Goal: Check status: Check status

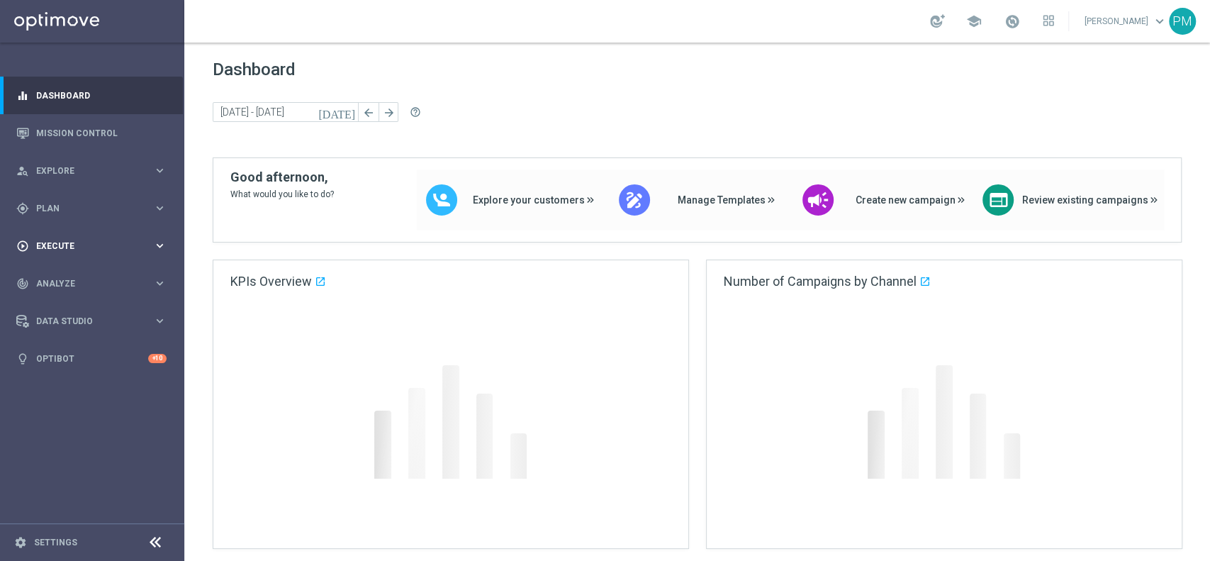
click at [96, 248] on span "Execute" at bounding box center [94, 246] width 117 height 9
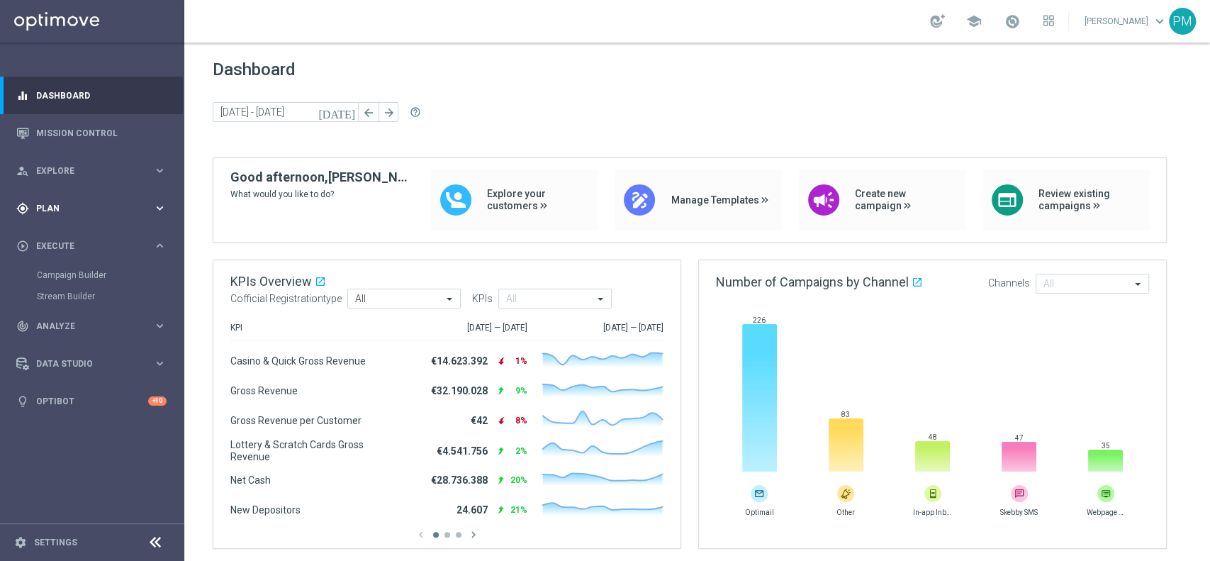
click at [63, 207] on span "Plan" at bounding box center [94, 208] width 117 height 9
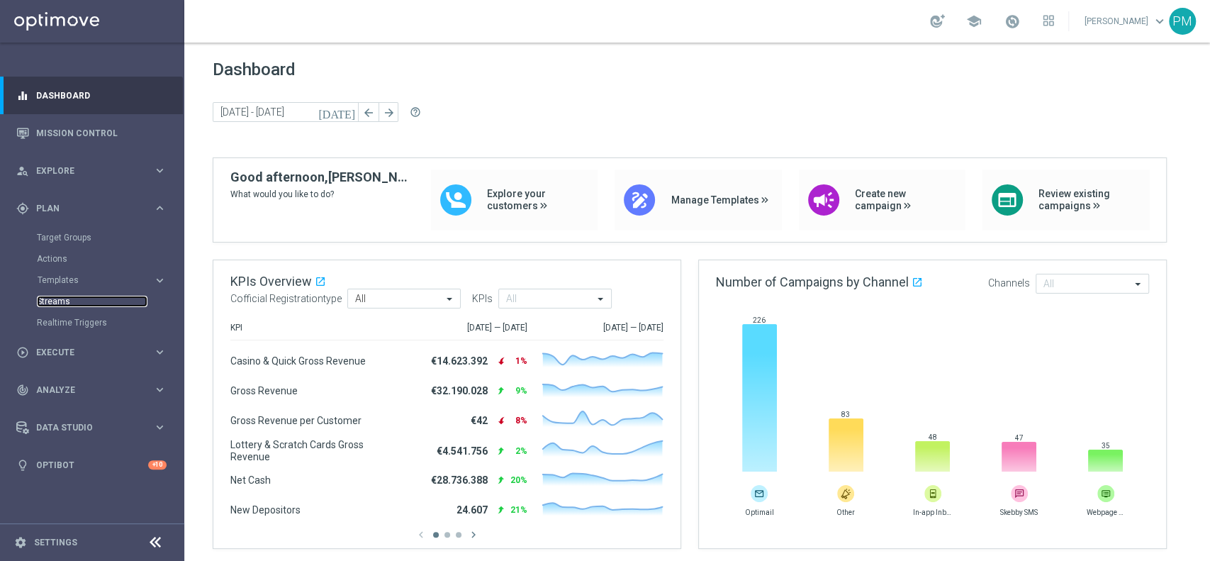
click at [74, 303] on link "Streams" at bounding box center [92, 301] width 111 height 11
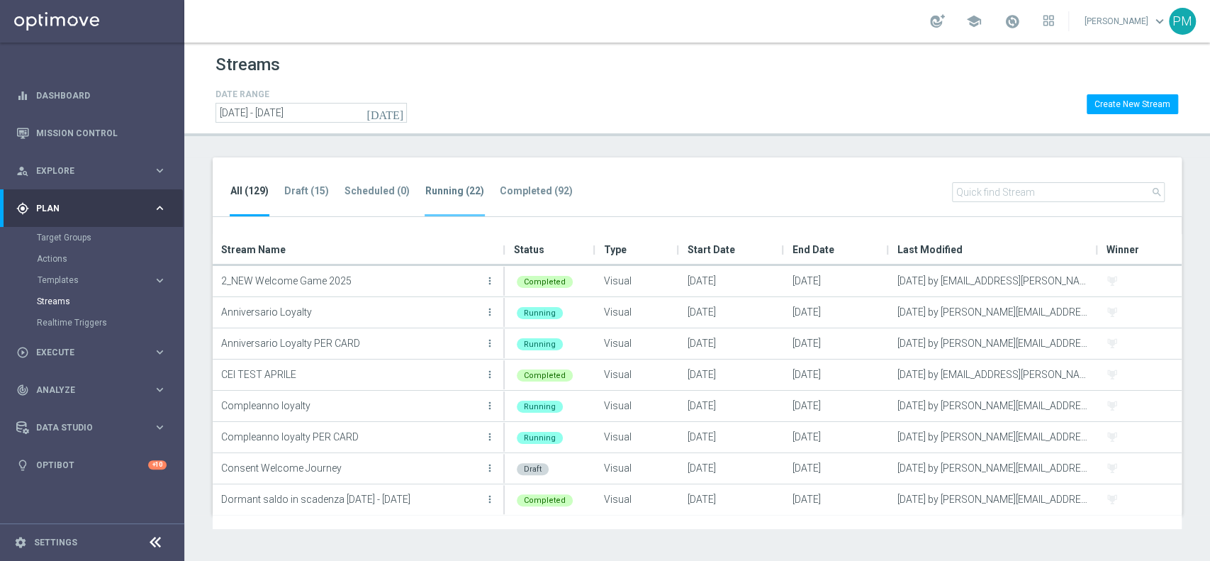
click at [447, 190] on tab-header "Running (22)" at bounding box center [454, 191] width 59 height 12
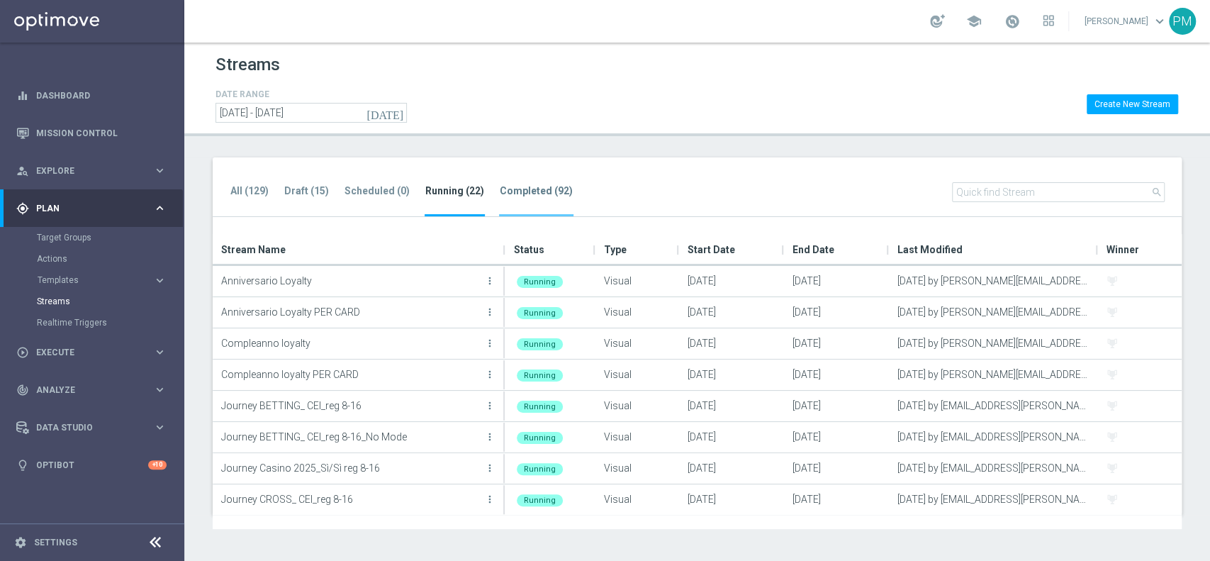
click at [533, 184] on li "Completed (92)" at bounding box center [536, 199] width 74 height 33
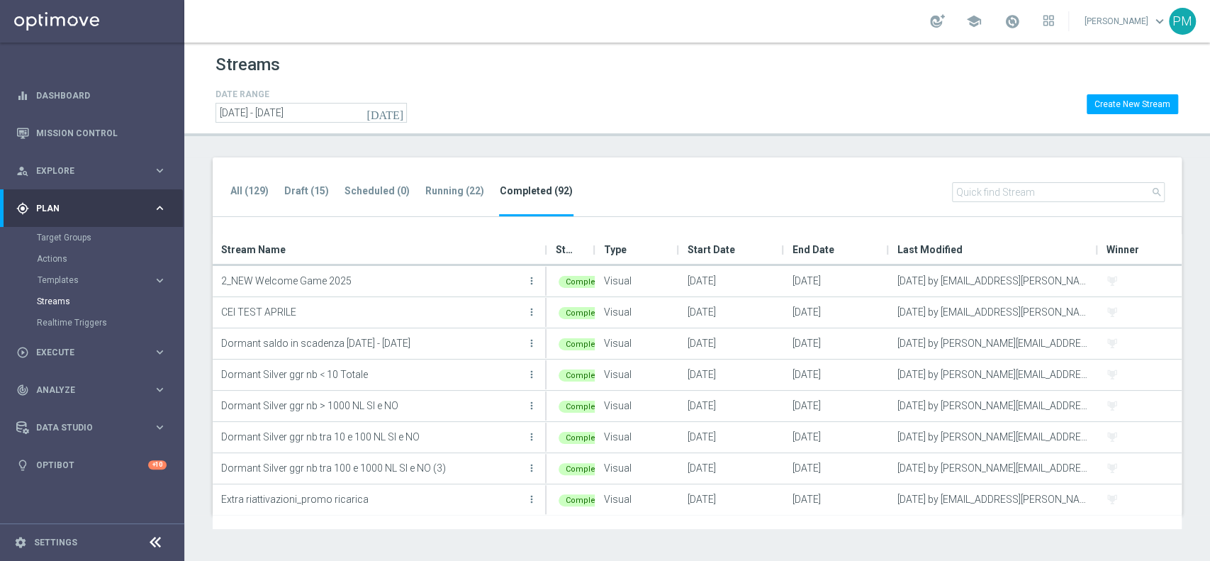
drag, startPoint x: 502, startPoint y: 251, endPoint x: 542, endPoint y: 252, distance: 40.4
click at [543, 252] on div at bounding box center [546, 249] width 6 height 31
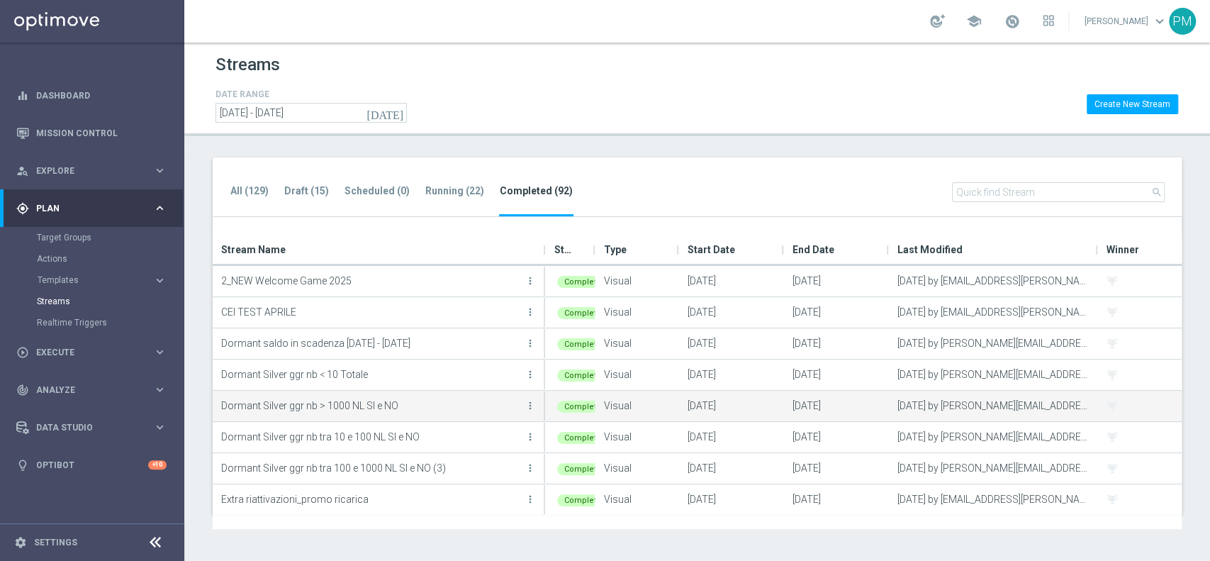
scroll to position [32, 0]
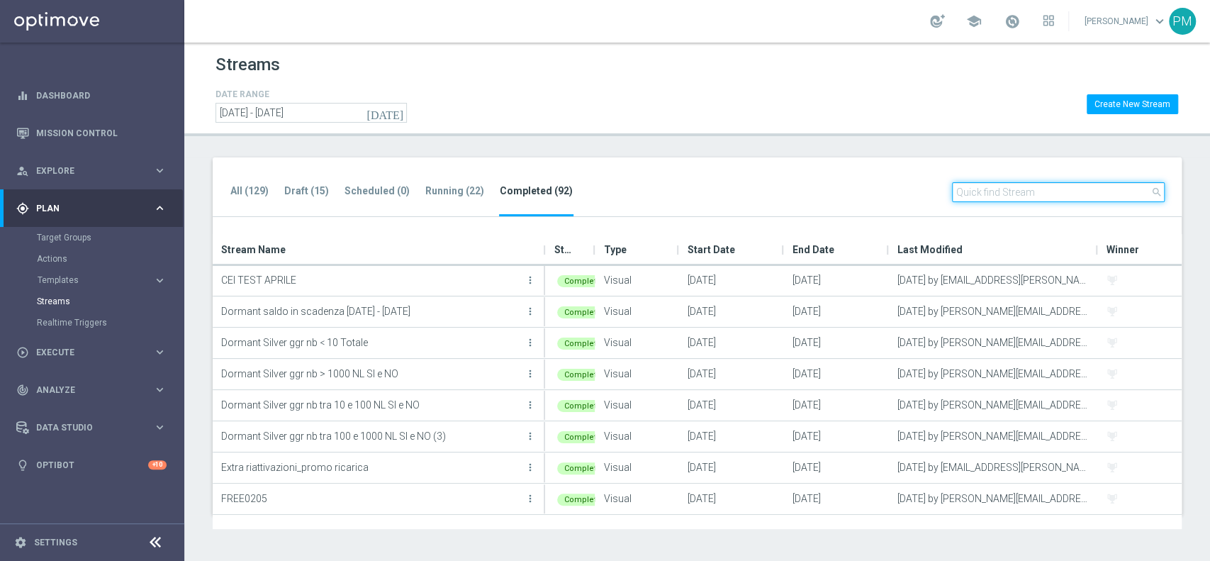
click at [1032, 191] on input "text" at bounding box center [1058, 192] width 213 height 20
click at [1007, 186] on input "text" at bounding box center [1058, 192] width 213 height 20
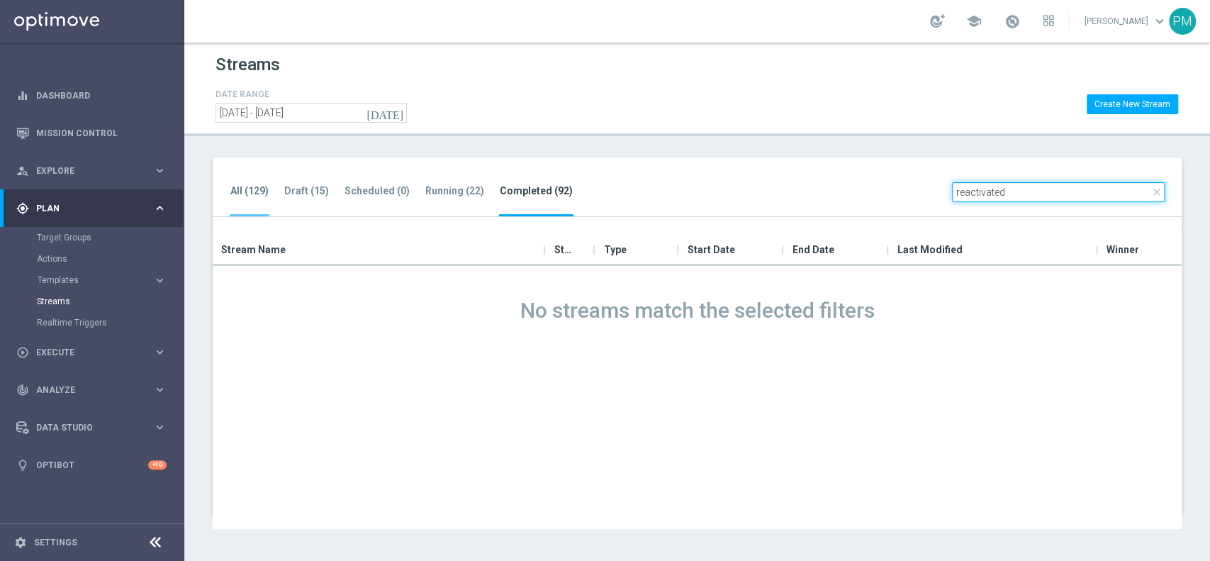
type input "reactivated"
click at [244, 195] on tab-header "All (129)" at bounding box center [249, 191] width 38 height 12
click at [1039, 188] on input "text" at bounding box center [1058, 192] width 213 height 20
type input "reactivated"
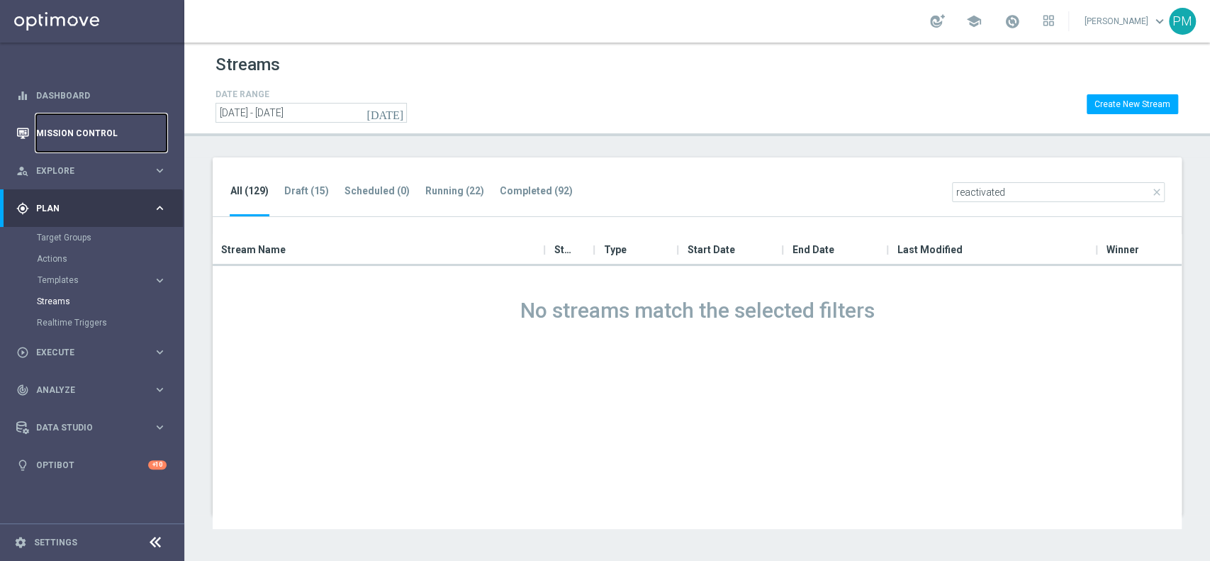
click at [79, 128] on link "Mission Control" at bounding box center [101, 133] width 130 height 38
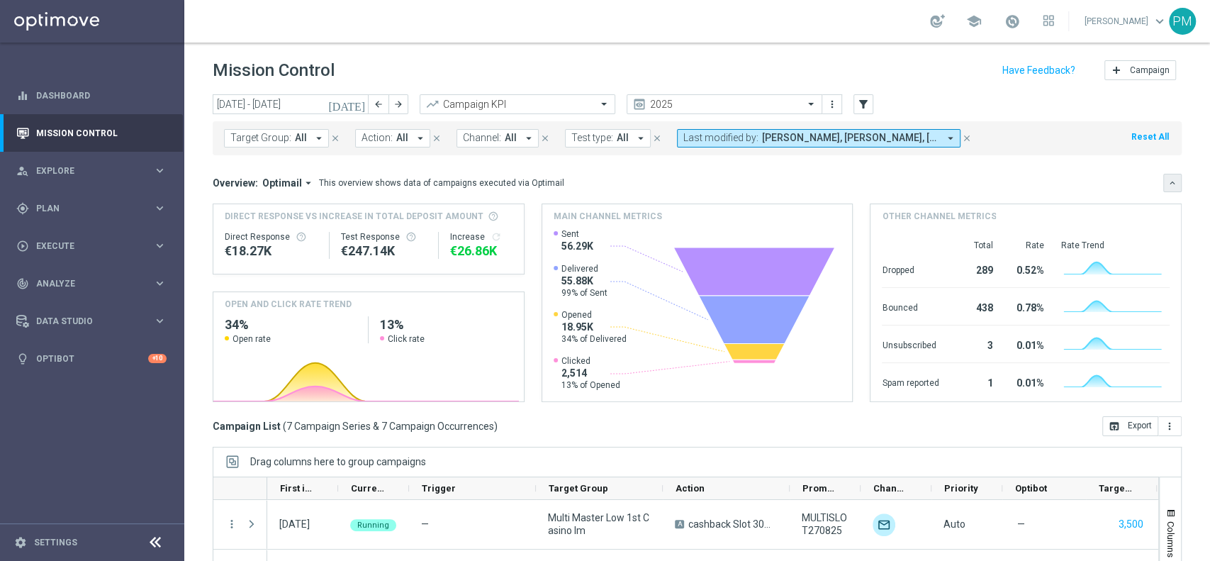
click at [1163, 176] on button "keyboard_arrow_down" at bounding box center [1172, 183] width 18 height 18
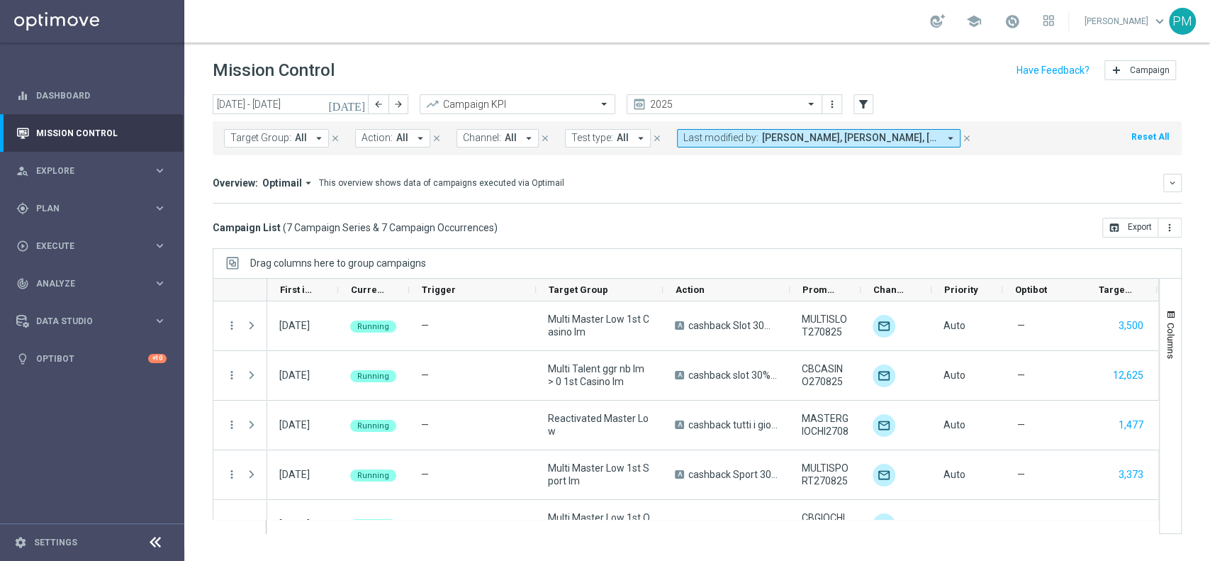
click at [357, 106] on icon "[DATE]" at bounding box center [347, 104] width 38 height 13
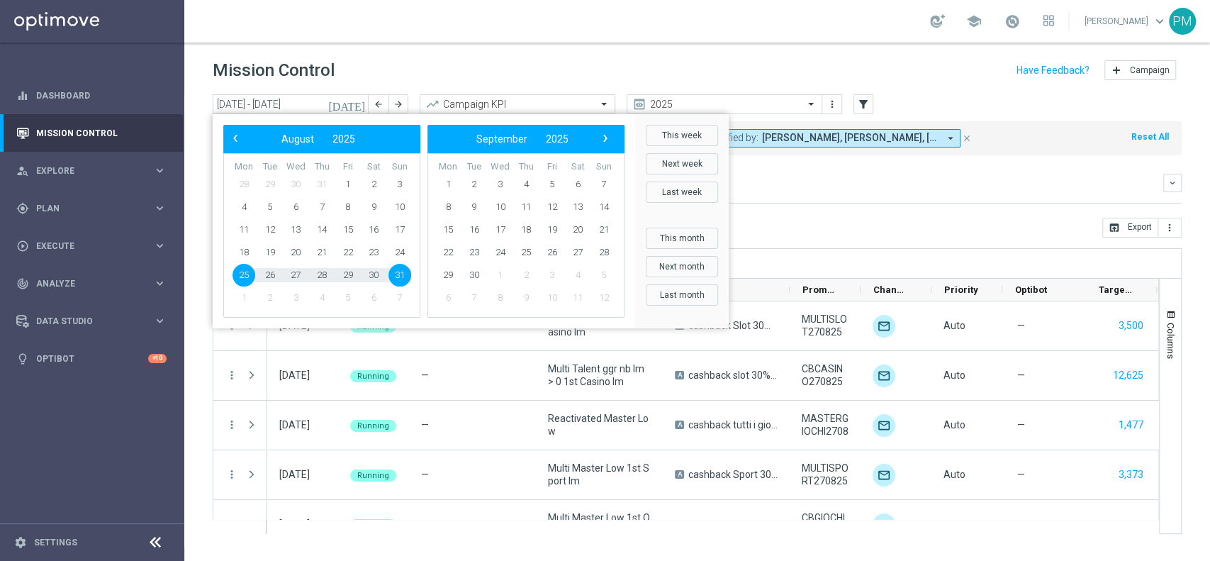
click at [230, 149] on div "‹ ​ August ​ 2025 ​ ›" at bounding box center [321, 139] width 197 height 28
click at [230, 143] on span "‹" at bounding box center [235, 138] width 18 height 18
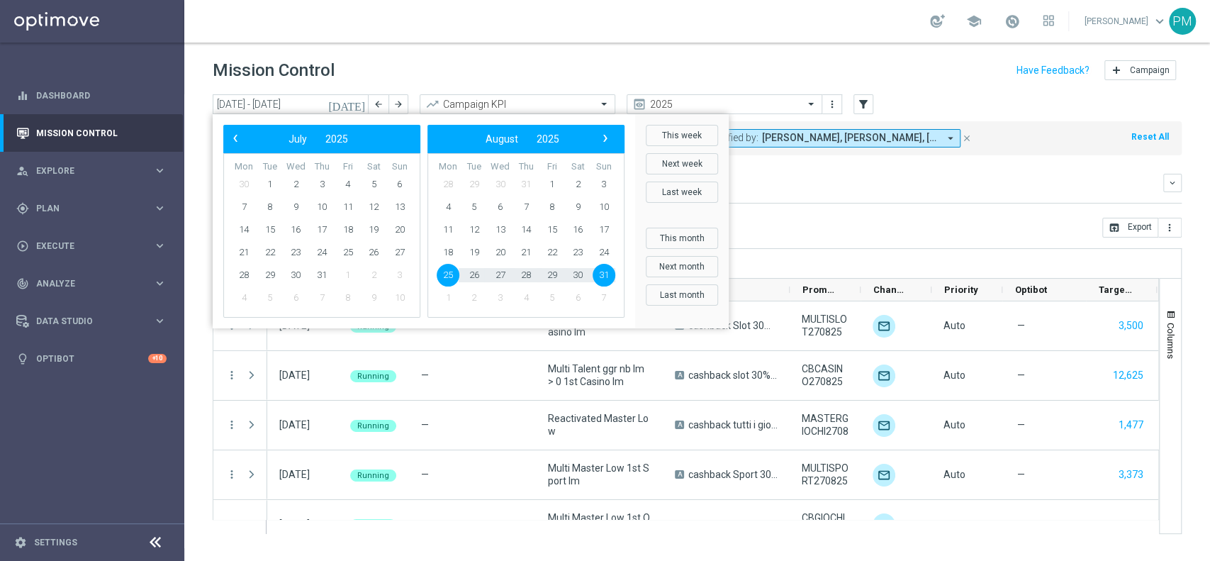
click at [230, 143] on span "‹" at bounding box center [235, 138] width 18 height 18
click at [242, 298] on span "30" at bounding box center [244, 297] width 23 height 23
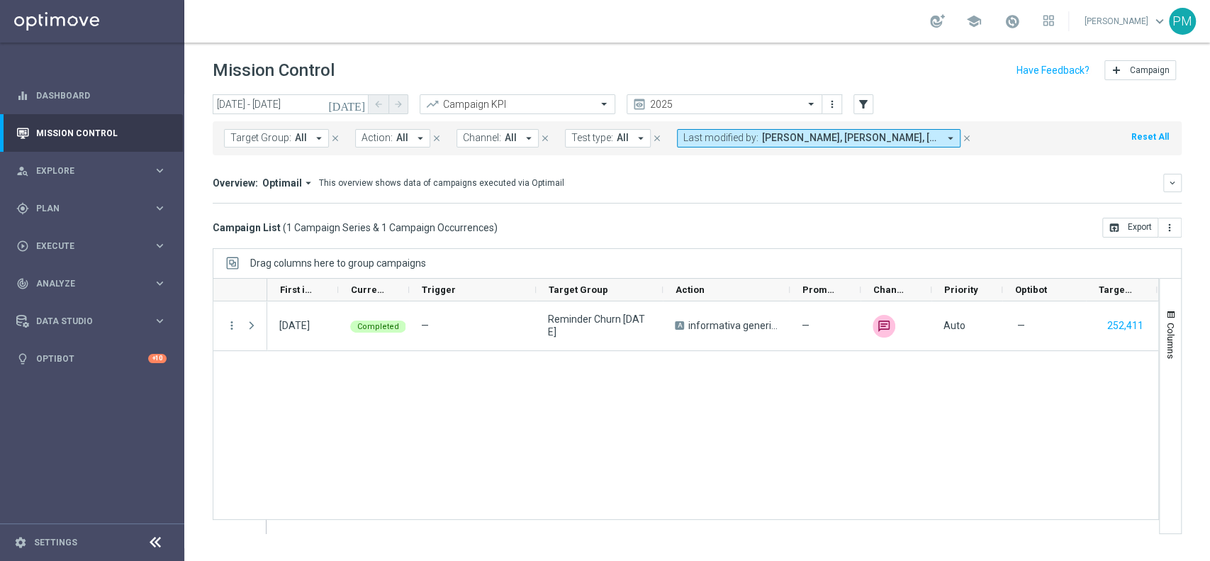
click at [356, 104] on icon "[DATE]" at bounding box center [347, 104] width 38 height 13
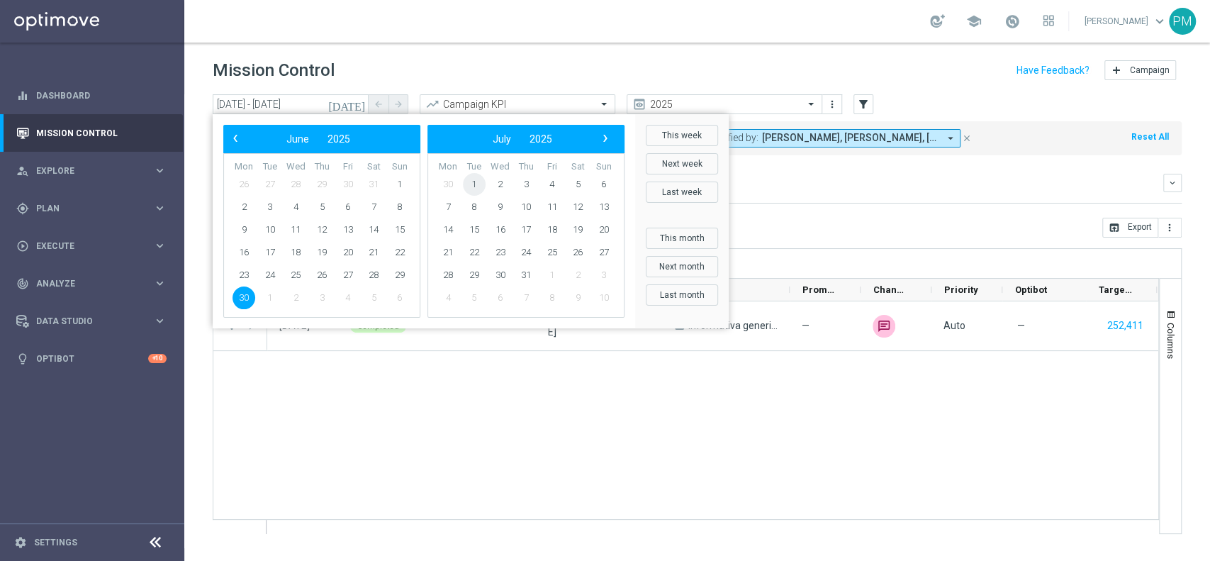
click at [476, 184] on span "1" at bounding box center [474, 184] width 23 height 23
click at [264, 182] on span "1" at bounding box center [270, 184] width 23 height 23
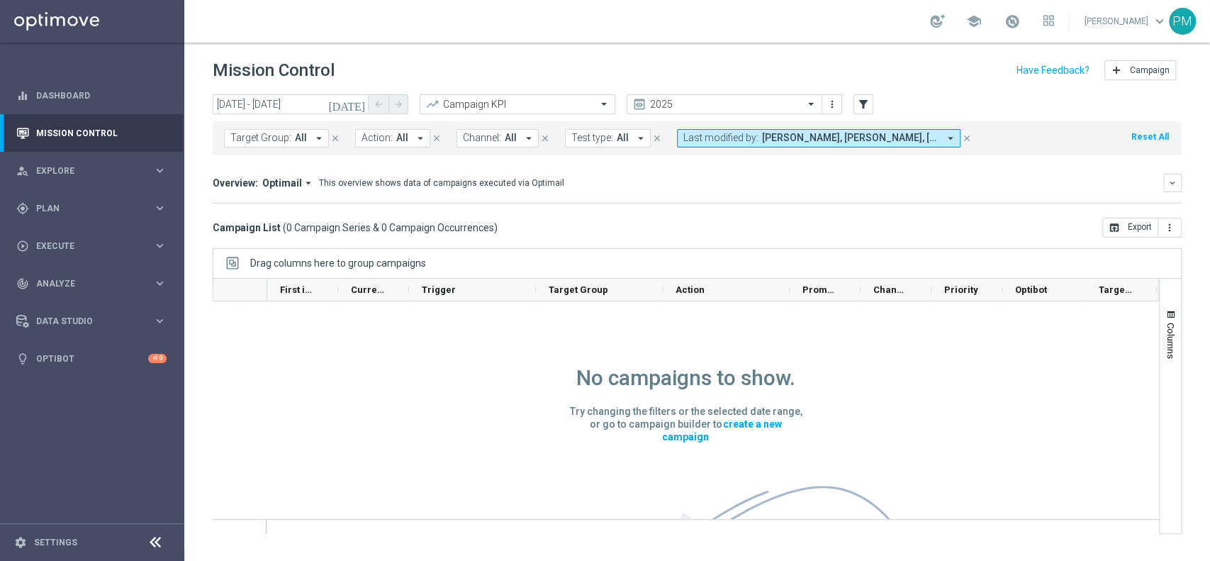
click at [357, 100] on icon "[DATE]" at bounding box center [347, 104] width 38 height 13
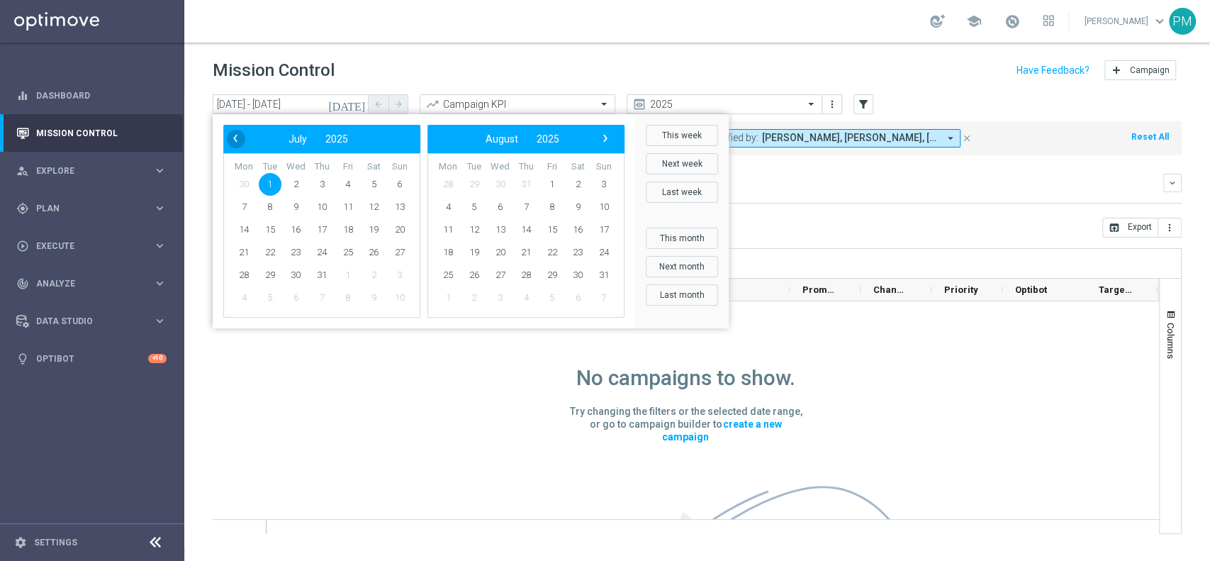
click at [230, 140] on span "‹" at bounding box center [235, 138] width 18 height 18
click at [234, 289] on td "30" at bounding box center [244, 297] width 26 height 23
click at [237, 292] on span "30" at bounding box center [244, 297] width 23 height 23
click at [610, 133] on span "›" at bounding box center [605, 138] width 18 height 18
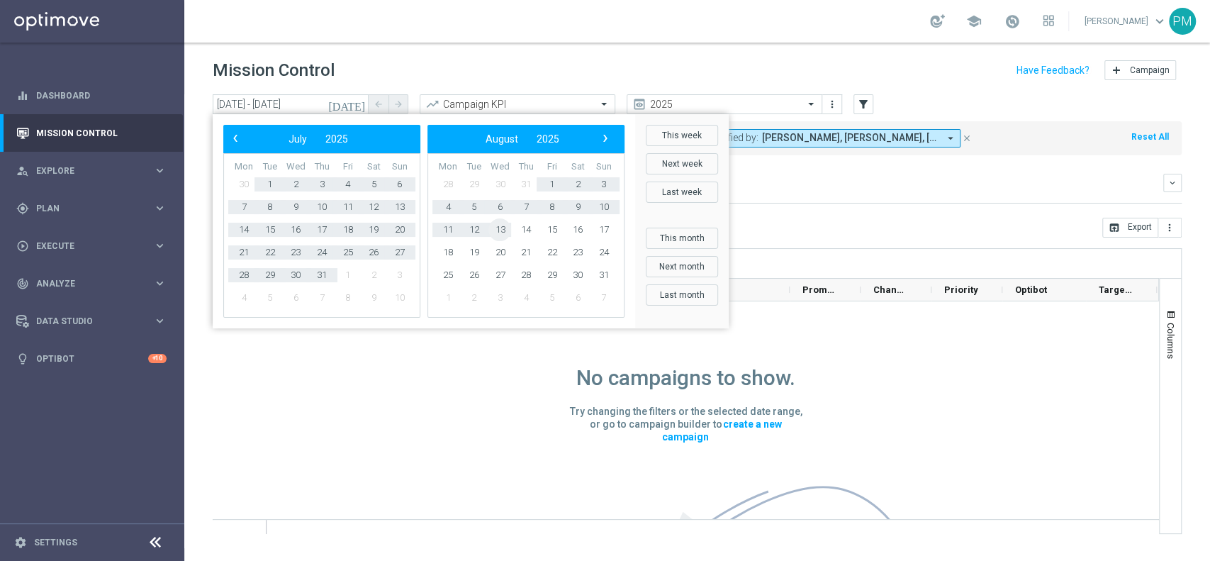
click at [498, 226] on span "13" at bounding box center [499, 229] width 23 height 23
type input "[DATE] - [DATE]"
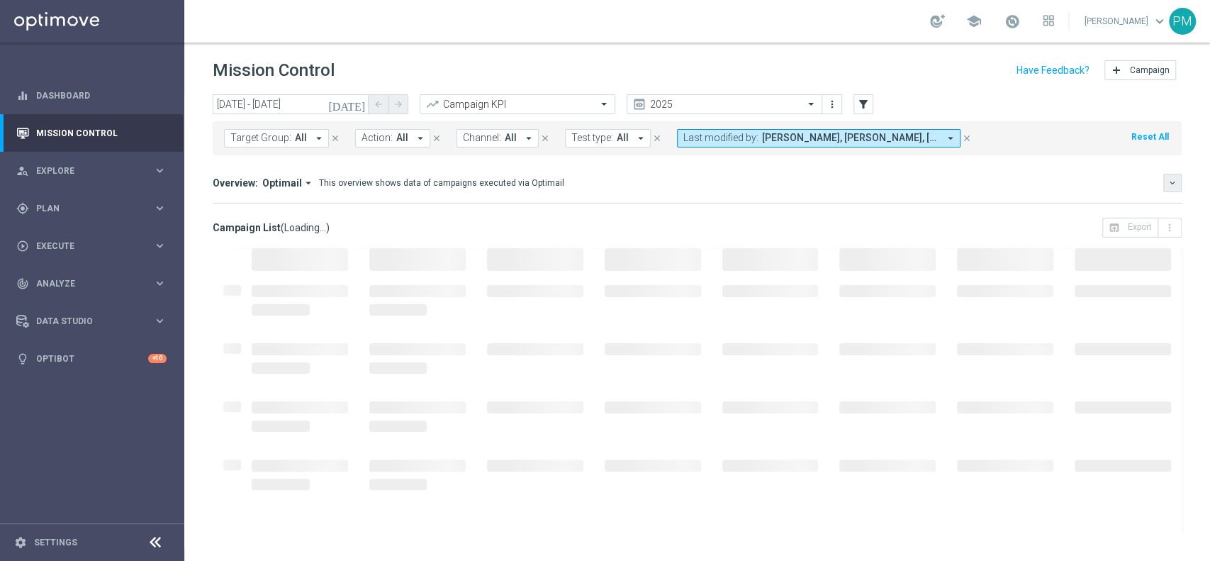
click at [1168, 183] on icon "keyboard_arrow_down" at bounding box center [1173, 183] width 10 height 10
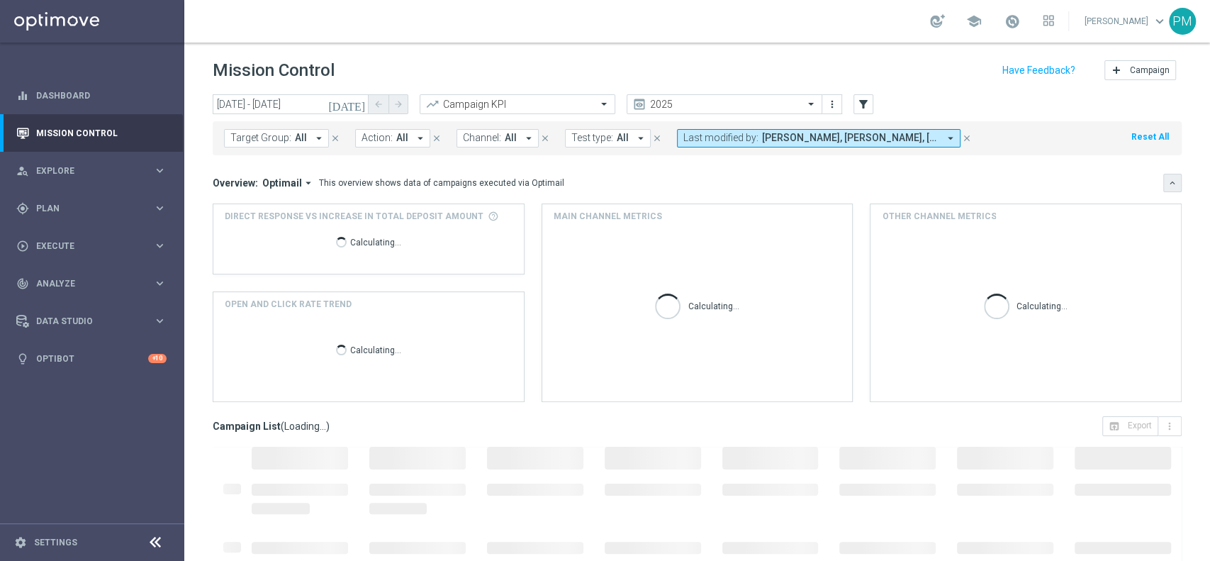
click at [1167, 183] on div "[DATE] [DATE] - [DATE] arrow_back arrow_forward Campaign KPI trending_up 2025 p…" at bounding box center [697, 321] width 1026 height 454
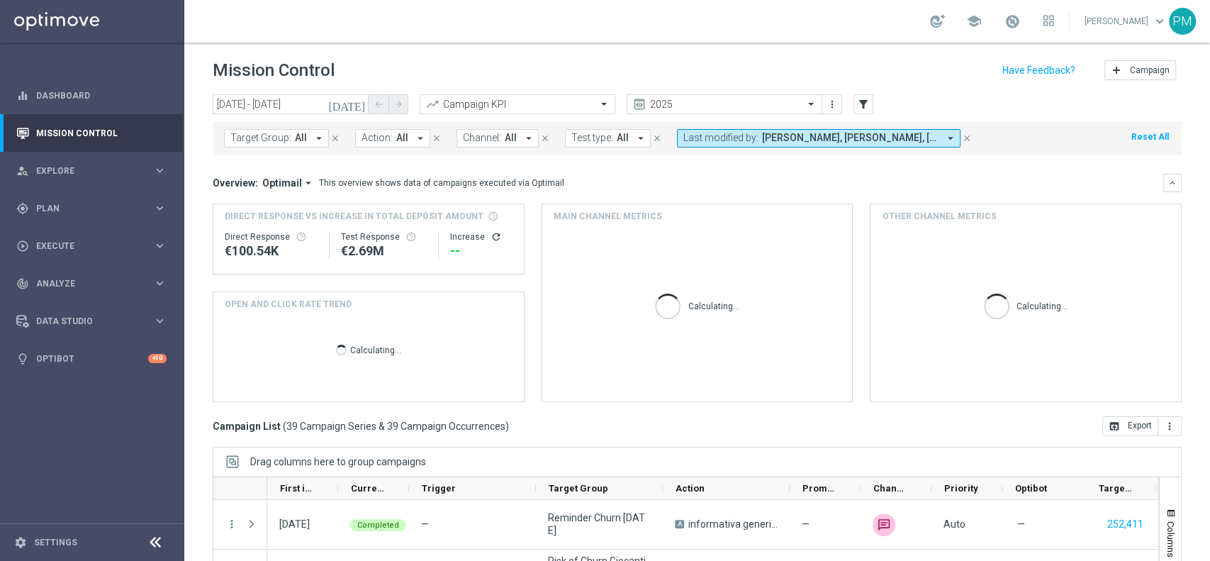
click at [313, 132] on icon "arrow_drop_down" at bounding box center [319, 138] width 13 height 13
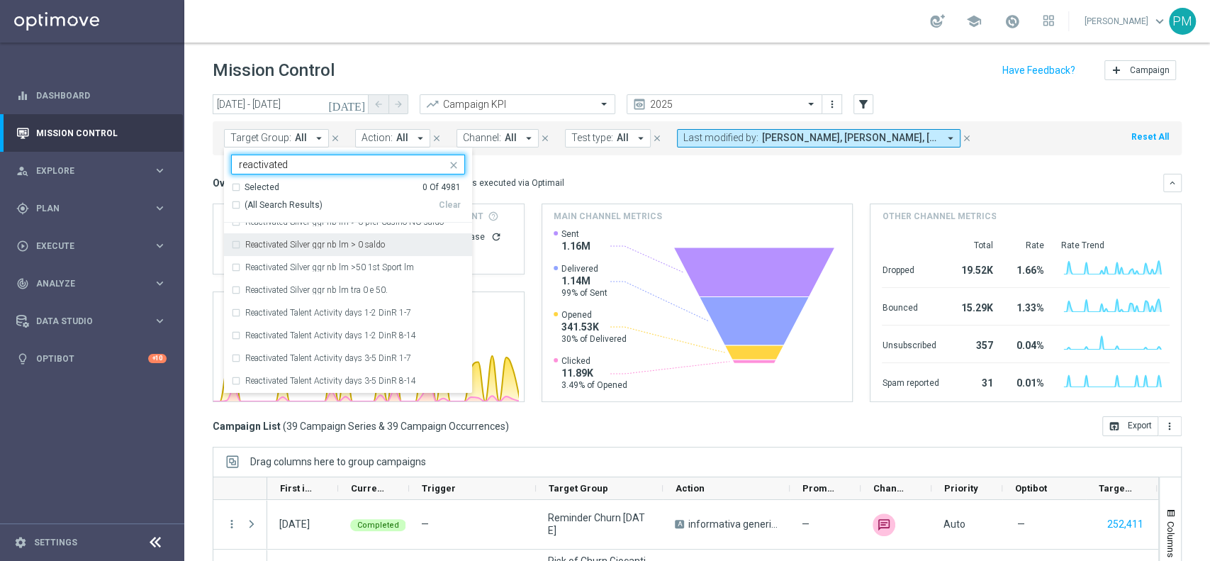
scroll to position [1346, 0]
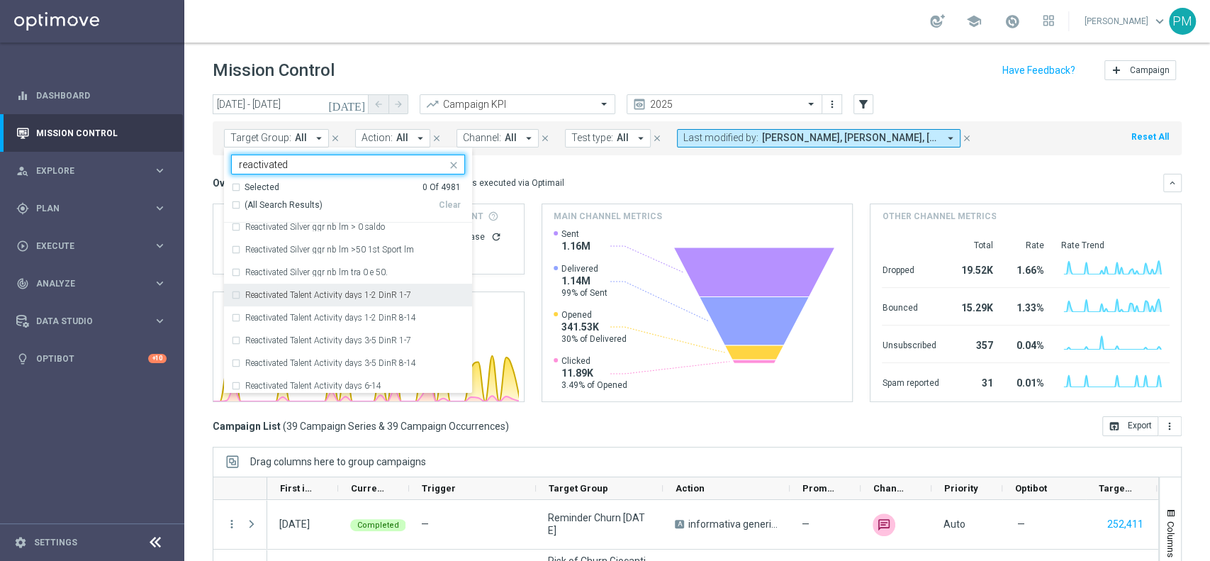
click at [233, 293] on div "Reactivated Talent Activity days 1-2 DinR 1-7" at bounding box center [348, 295] width 234 height 23
type input "reactivated"
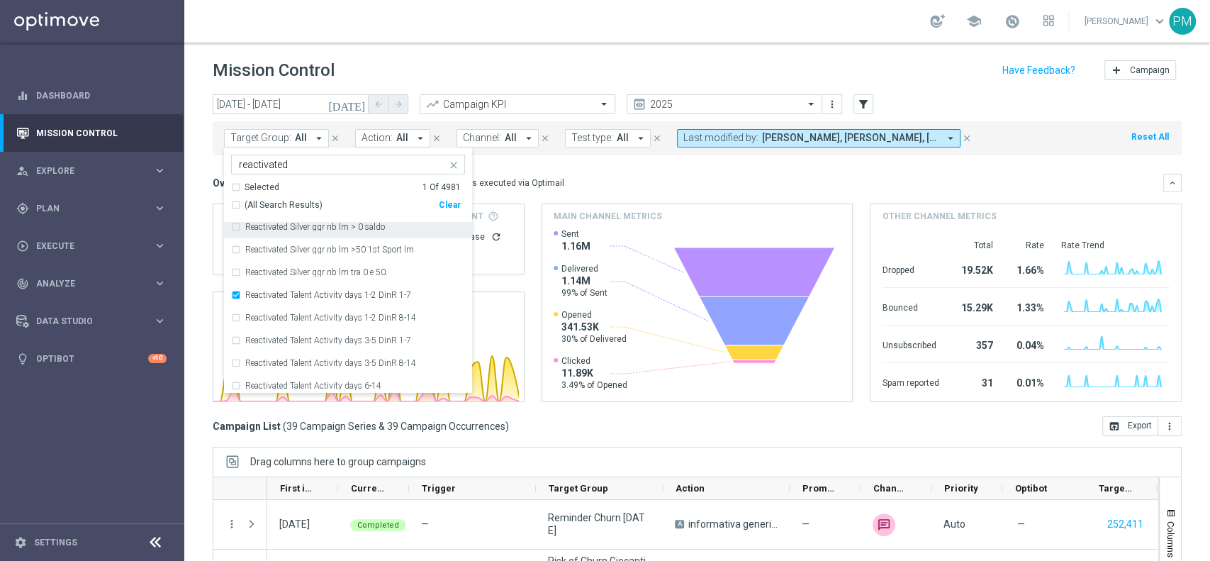
click at [199, 142] on div "[DATE] [DATE] - [DATE] arrow_back arrow_forward Campaign KPI trending_up 2025 p…" at bounding box center [697, 321] width 1026 height 454
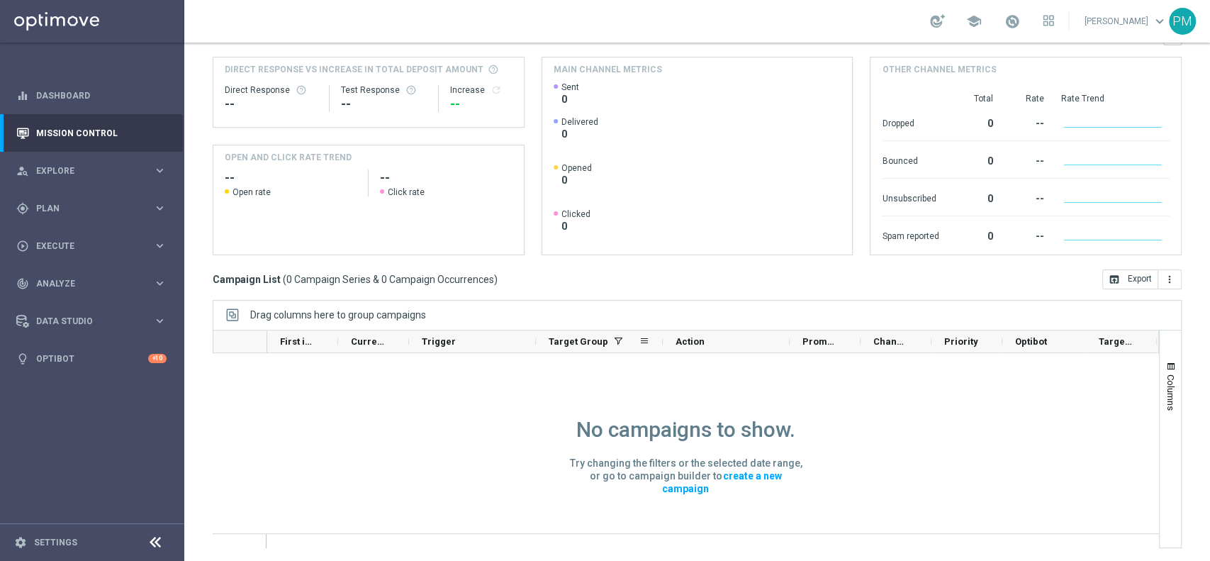
scroll to position [0, 0]
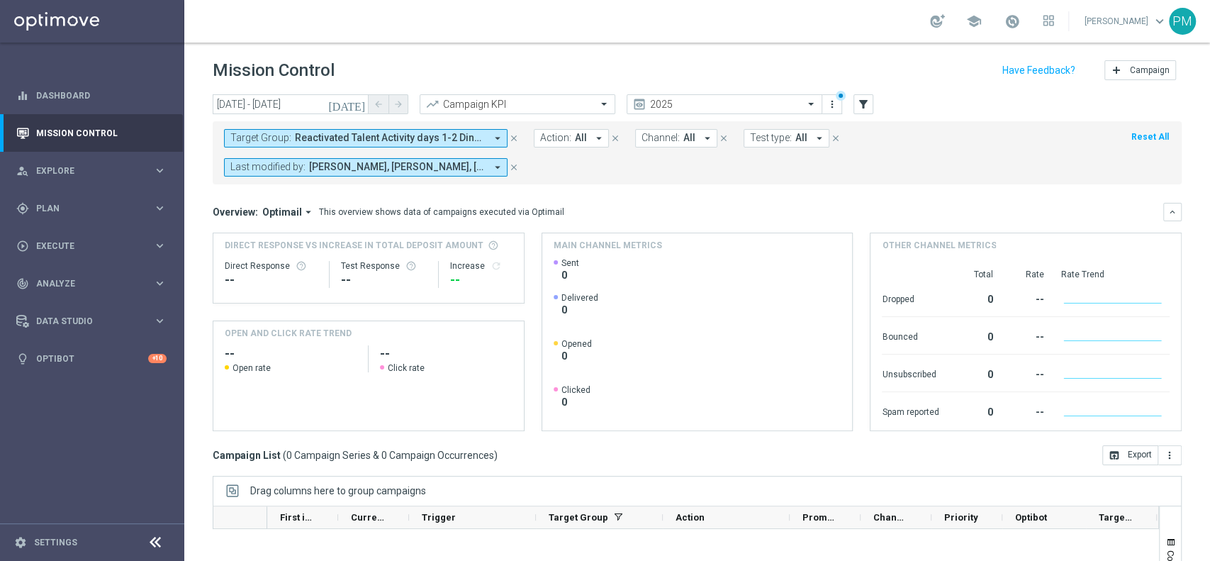
click at [515, 168] on icon "close" at bounding box center [514, 167] width 10 height 10
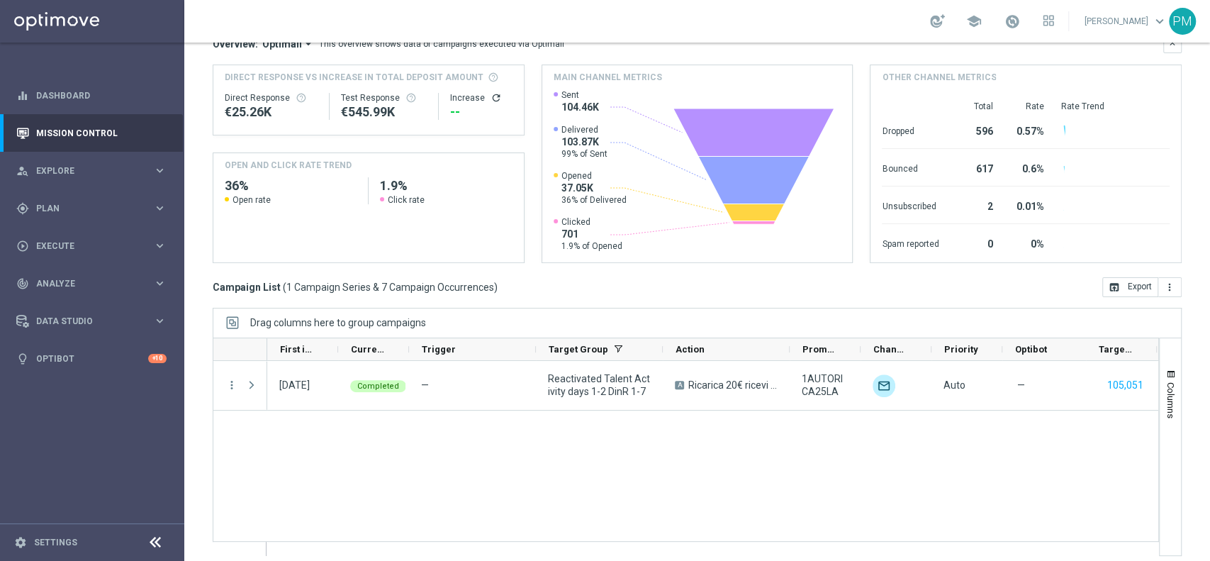
scroll to position [145, 0]
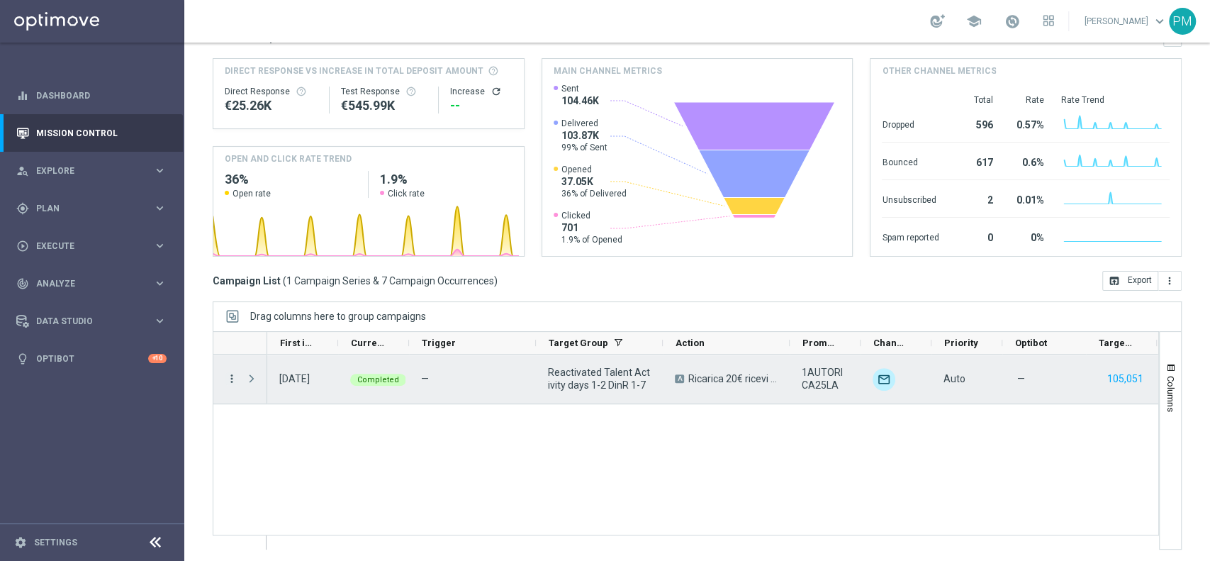
click at [229, 380] on icon "more_vert" at bounding box center [231, 378] width 13 height 13
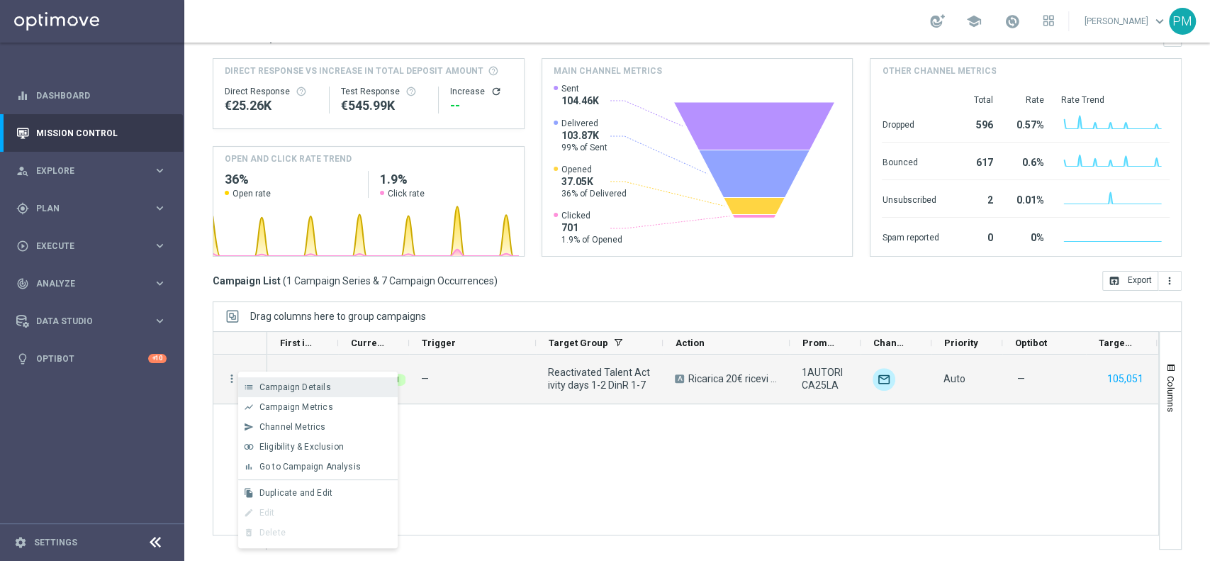
click at [296, 384] on span "Campaign Details" at bounding box center [295, 387] width 72 height 10
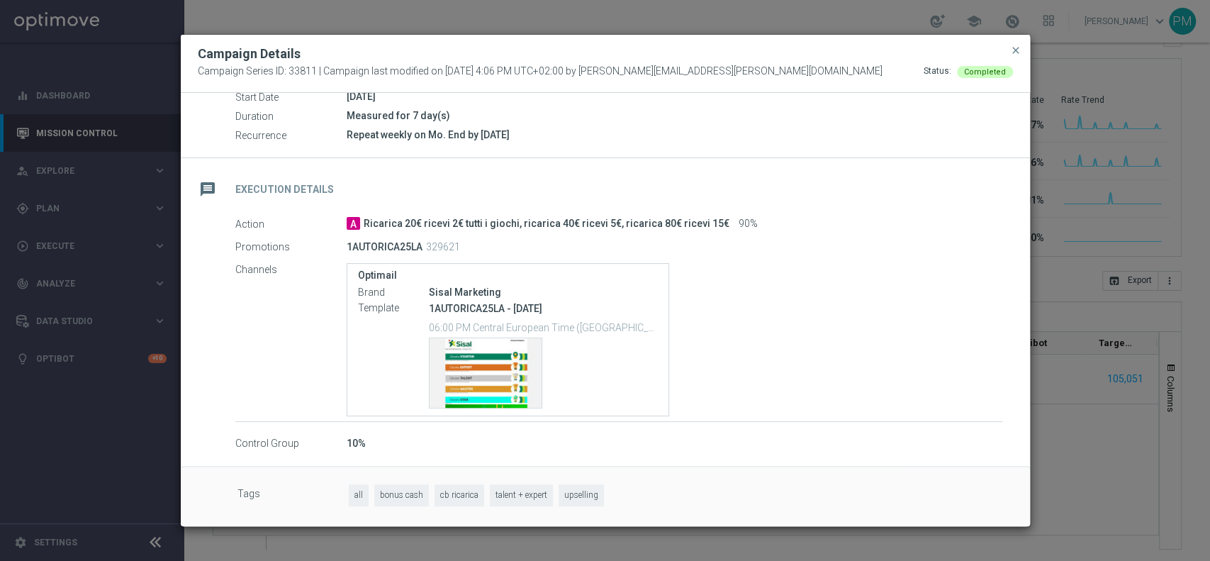
scroll to position [0, 0]
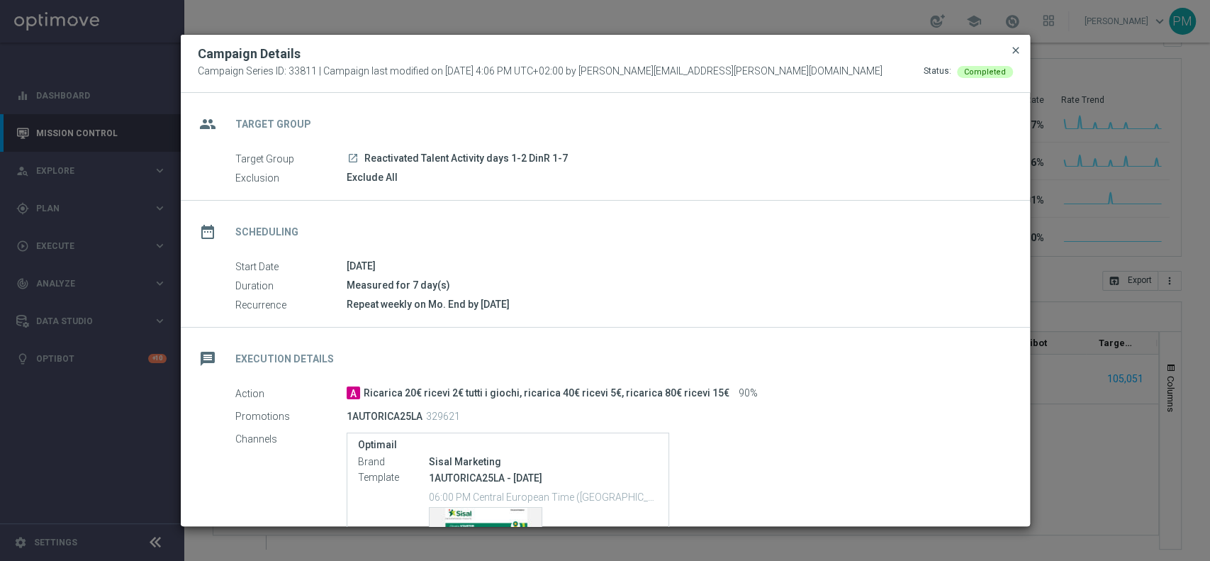
click at [1014, 46] on span "close" at bounding box center [1015, 50] width 11 height 11
